Goal: Information Seeking & Learning: Learn about a topic

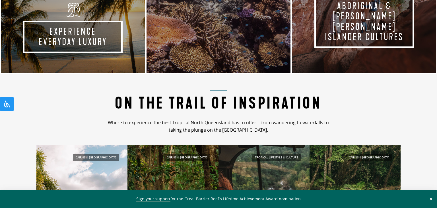
scroll to position [422, 0]
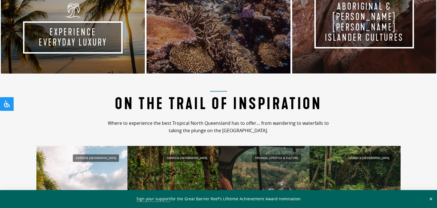
click at [166, 125] on p "Where to experience the best Tropical North Queensland has to offer… from wande…" at bounding box center [218, 127] width 231 height 15
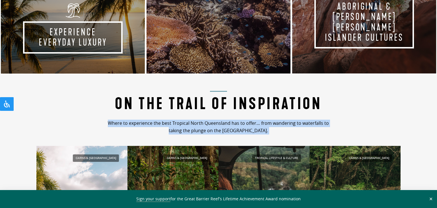
click at [166, 125] on p "Where to experience the best Tropical North Queensland has to offer… from wande…" at bounding box center [218, 127] width 231 height 15
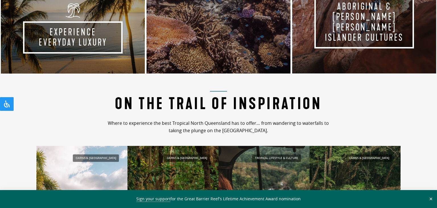
click at [166, 125] on p "Where to experience the best Tropical North Queensland has to offer… from wande…" at bounding box center [218, 127] width 231 height 15
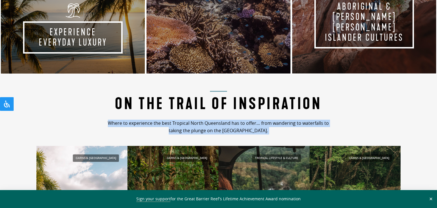
click at [166, 125] on p "Where to experience the best Tropical North Queensland has to offer… from wande…" at bounding box center [218, 127] width 231 height 15
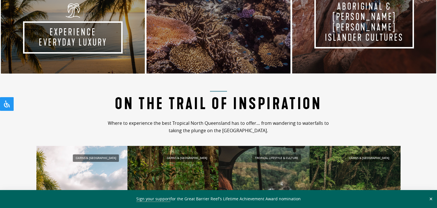
click at [166, 125] on p "Where to experience the best Tropical North Queensland has to offer… from wande…" at bounding box center [218, 127] width 231 height 15
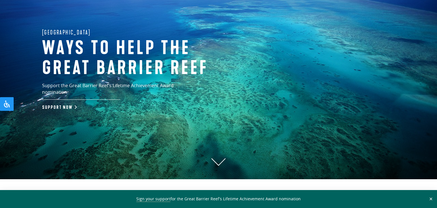
scroll to position [0, 0]
